Goal: Task Accomplishment & Management: Manage account settings

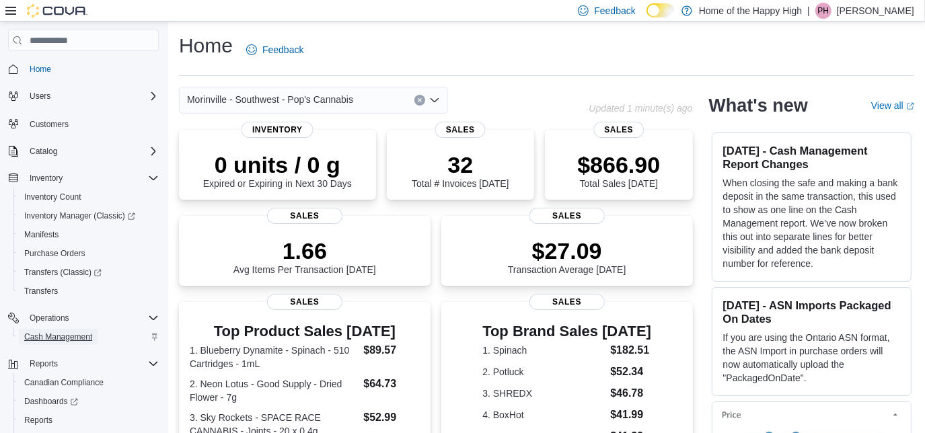
click at [67, 338] on span "Cash Management" at bounding box center [58, 337] width 68 height 11
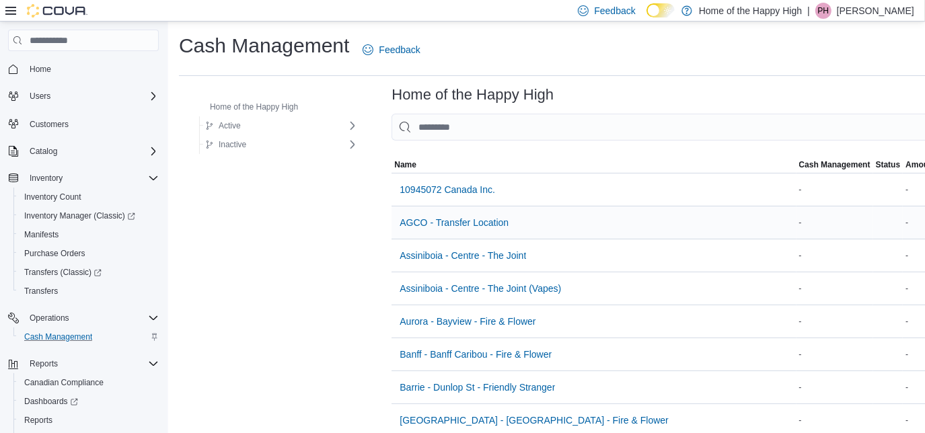
scroll to position [2856, 0]
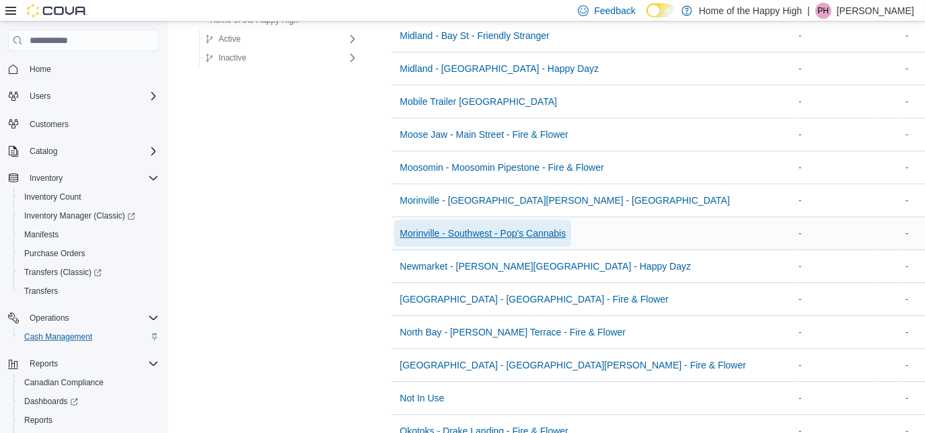
click at [529, 227] on span "Morinville - Southwest - Pop's Cannabis" at bounding box center [482, 233] width 166 height 13
